Goal: Task Accomplishment & Management: Manage account settings

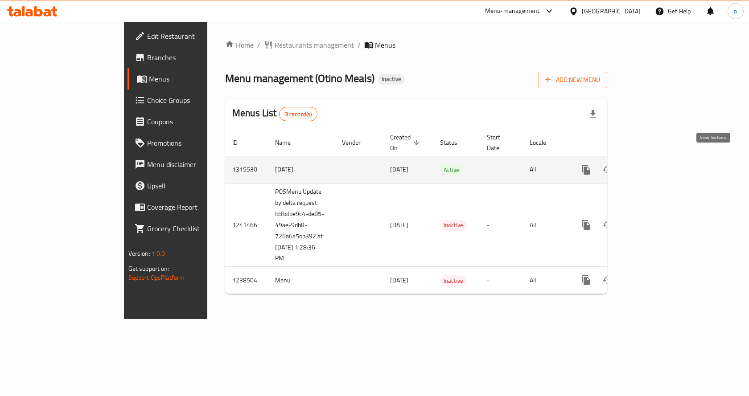
click at [661, 161] on link "enhanced table" at bounding box center [649, 169] width 21 height 21
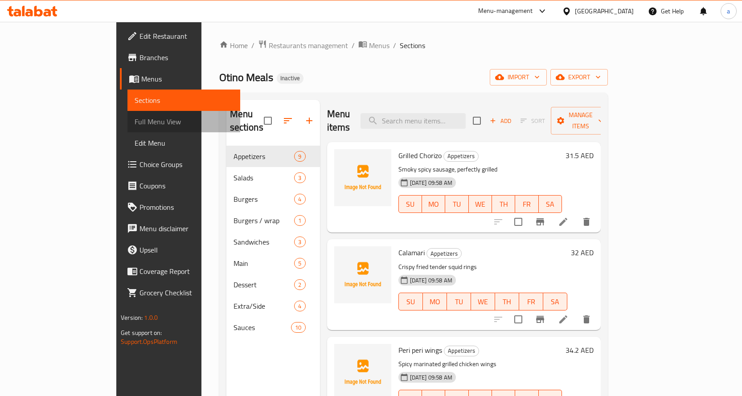
click at [135, 121] on span "Full Menu View" at bounding box center [184, 121] width 98 height 11
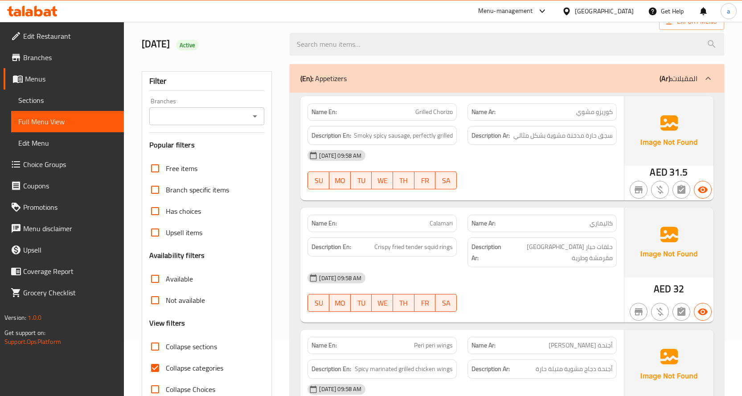
scroll to position [134, 0]
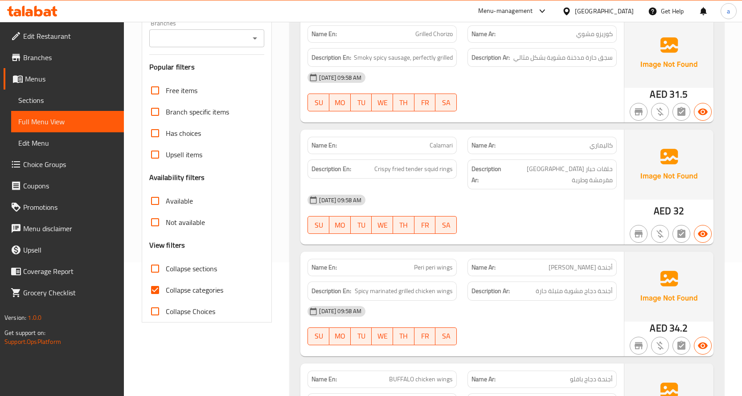
click at [157, 279] on input "Collapse sections" at bounding box center [154, 268] width 21 height 21
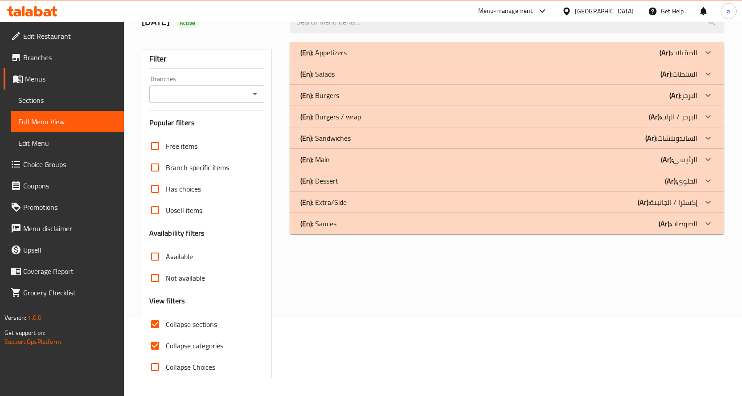
scroll to position [78, 0]
click at [156, 324] on input "Collapse sections" at bounding box center [154, 324] width 21 height 21
checkbox input "false"
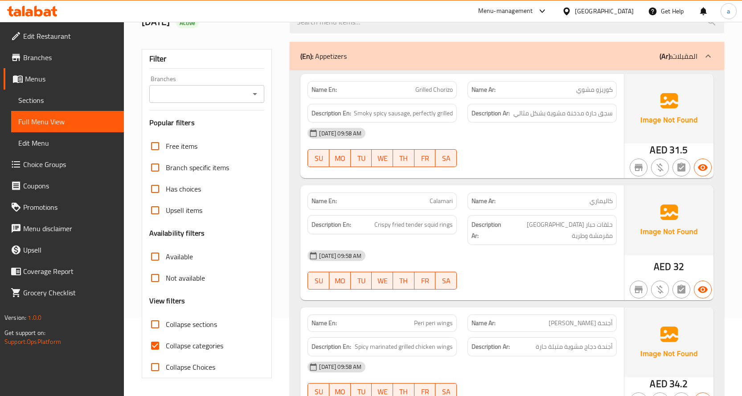
scroll to position [134, 0]
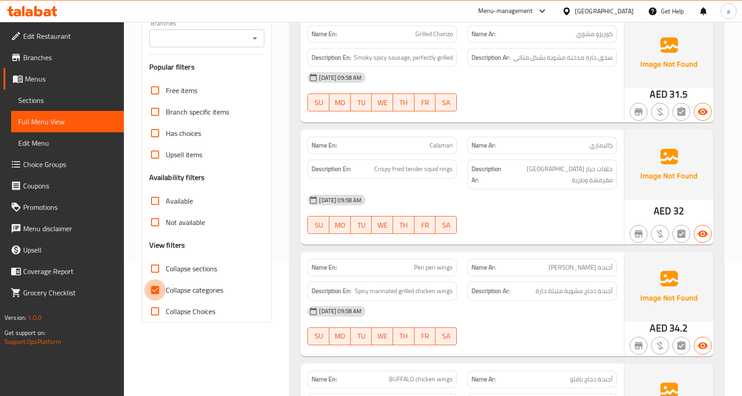
click at [157, 295] on input "Collapse categories" at bounding box center [154, 289] width 21 height 21
checkbox input "false"
click at [161, 269] on input "Collapse sections" at bounding box center [154, 268] width 21 height 21
checkbox input "true"
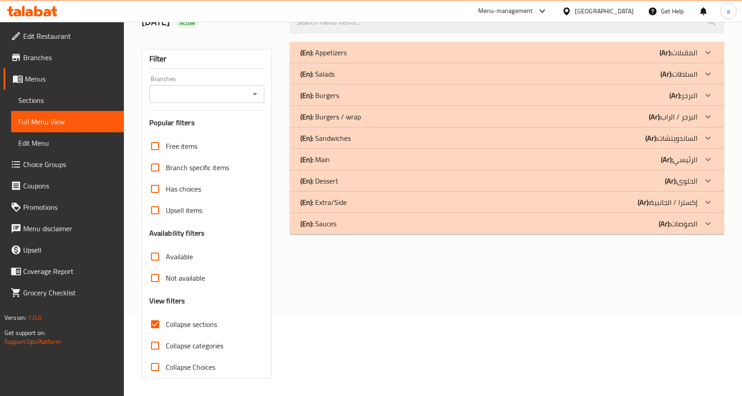
scroll to position [78, 0]
click at [39, 167] on span "Choice Groups" at bounding box center [70, 164] width 94 height 11
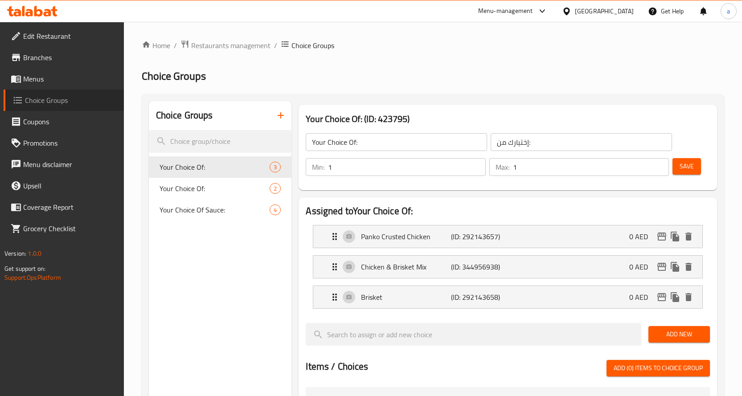
click at [50, 99] on span "Choice Groups" at bounding box center [71, 100] width 92 height 11
click at [44, 78] on span "Menus" at bounding box center [70, 79] width 94 height 11
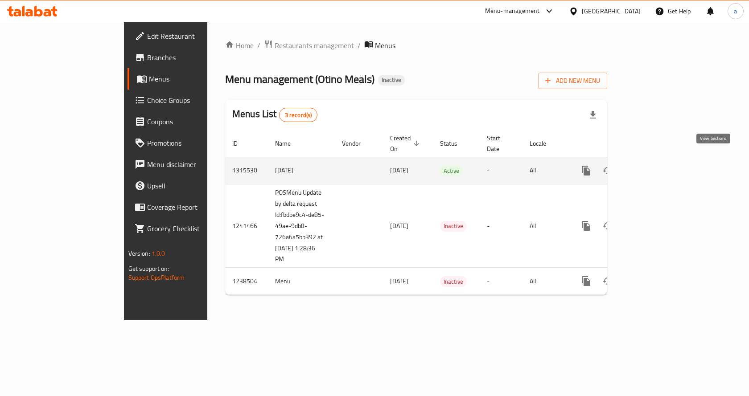
click at [661, 160] on link "enhanced table" at bounding box center [649, 170] width 21 height 21
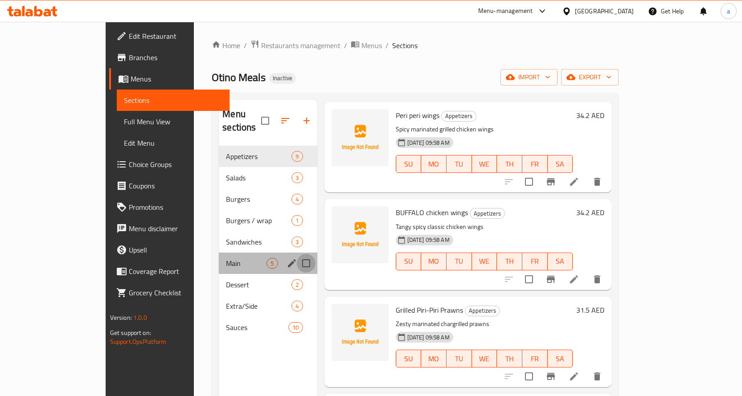
click at [297, 254] on input "Menu sections" at bounding box center [306, 263] width 19 height 19
checkbox input "true"
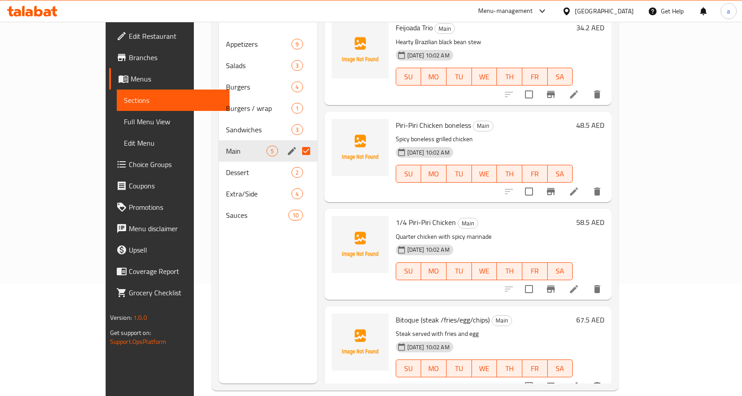
scroll to position [125, 0]
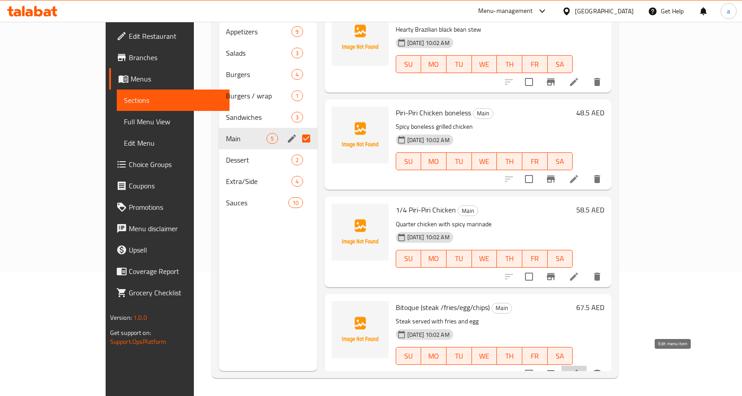
click at [578, 370] on icon at bounding box center [574, 374] width 8 height 8
